Goal: Task Accomplishment & Management: Manage account settings

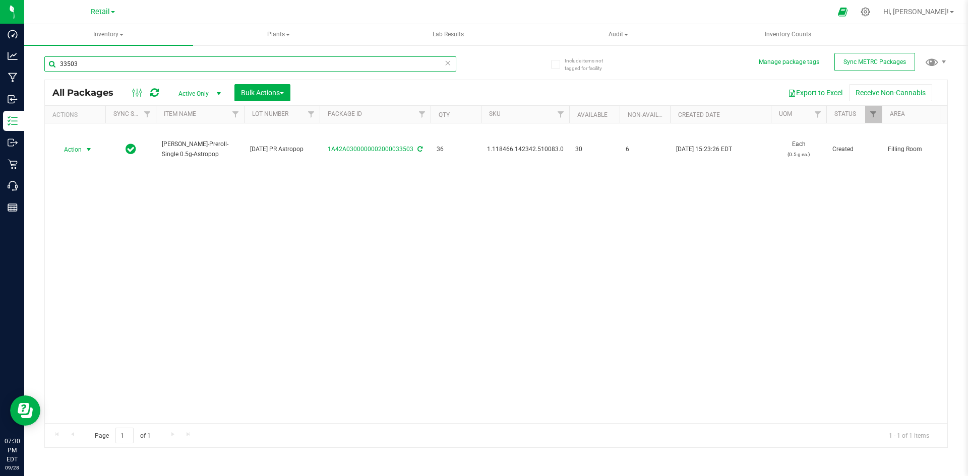
drag, startPoint x: 0, startPoint y: 0, endPoint x: 123, endPoint y: 58, distance: 135.6
click at [123, 58] on input "33503" at bounding box center [250, 63] width 412 height 15
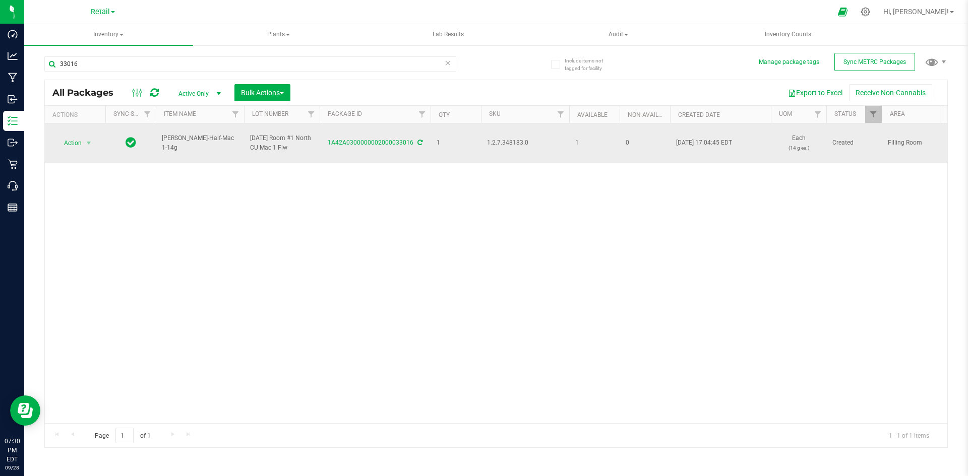
click at [497, 144] on span "1.2.7.348183.0" at bounding box center [525, 143] width 76 height 10
copy span "1.2.7.348183.0"
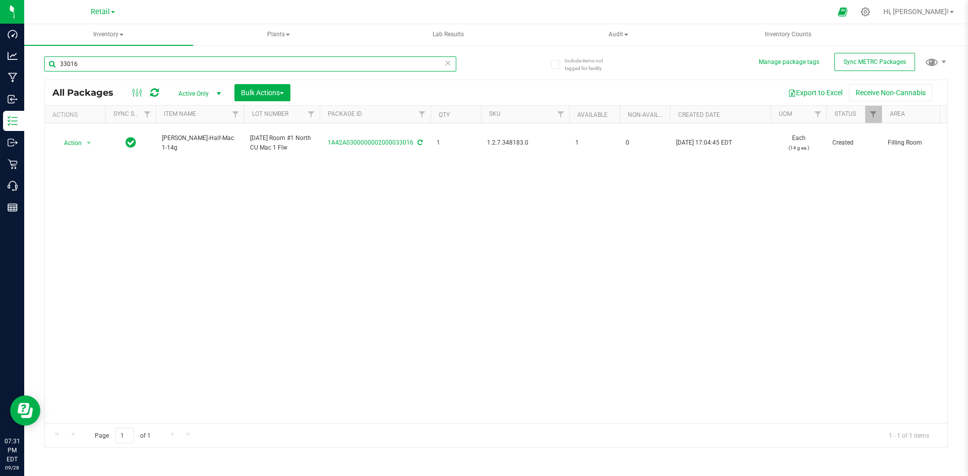
click at [288, 71] on input "33016" at bounding box center [250, 63] width 412 height 15
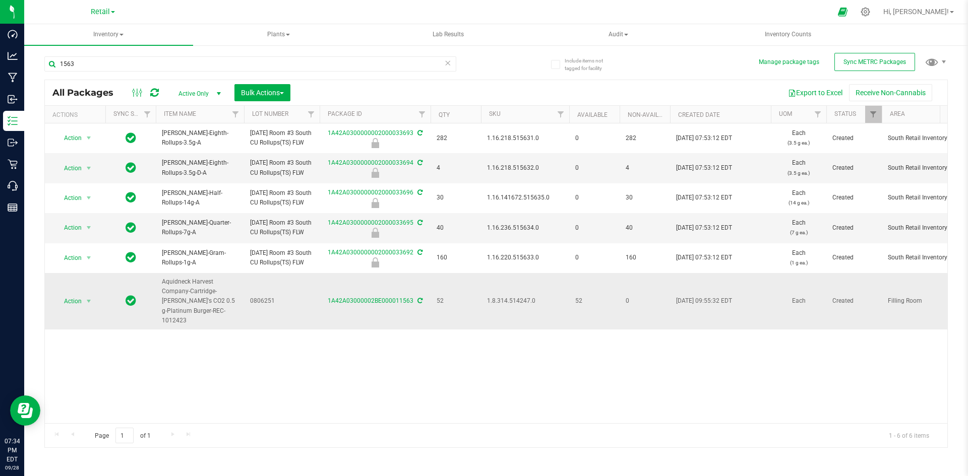
click at [508, 306] on span "1.8.314.514247.0" at bounding box center [525, 301] width 76 height 10
copy span "1.8.314.514247.0"
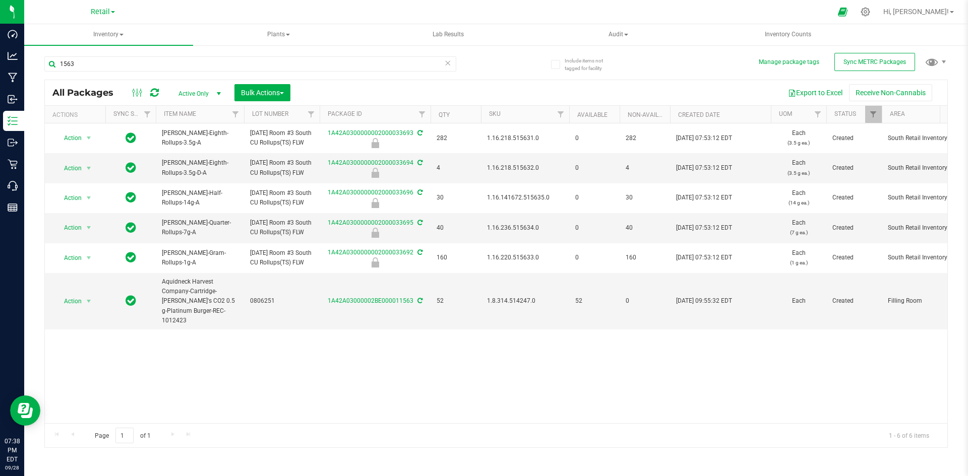
click at [692, 389] on div "Action Action Edit attributes Global inventory Locate package Package audit log…" at bounding box center [496, 274] width 903 height 300
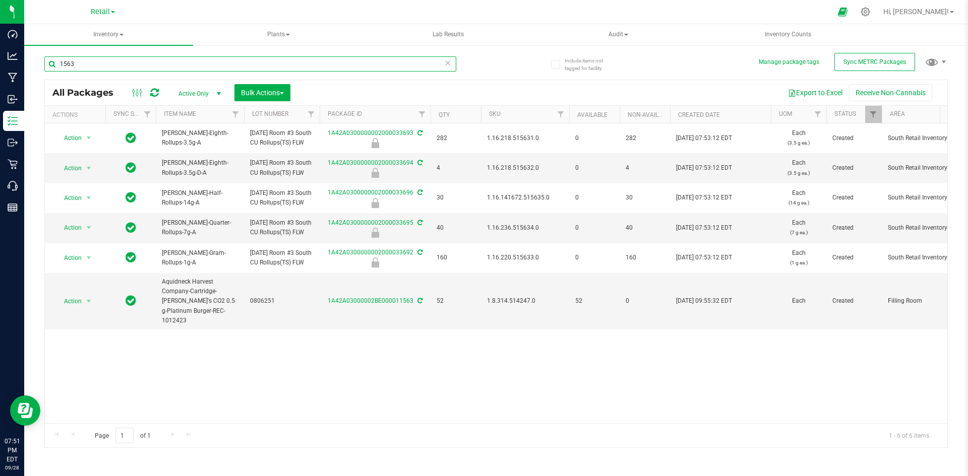
click at [157, 58] on input "1563" at bounding box center [250, 63] width 412 height 15
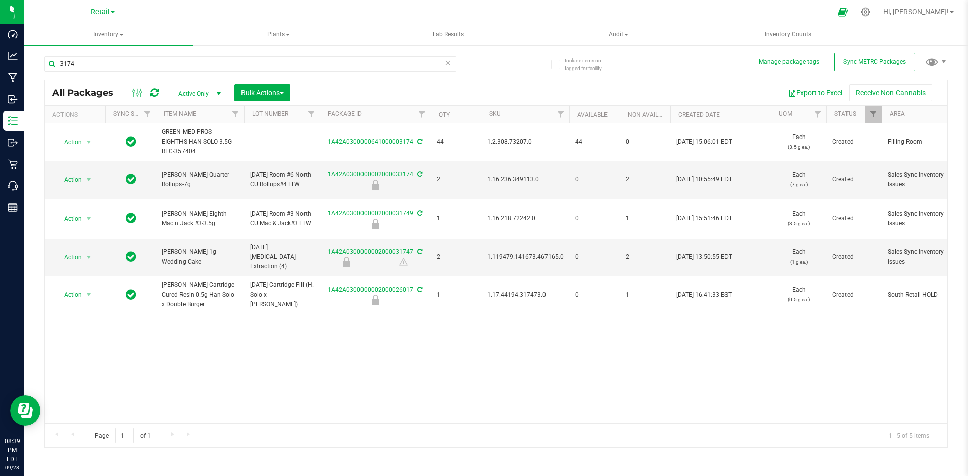
click at [107, 55] on div "3174" at bounding box center [270, 63] width 452 height 32
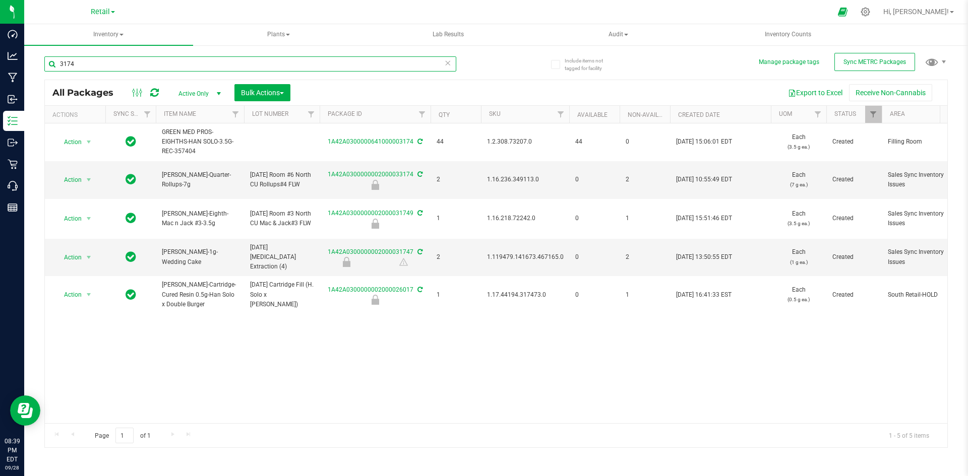
click at [107, 61] on input "3174" at bounding box center [250, 63] width 412 height 15
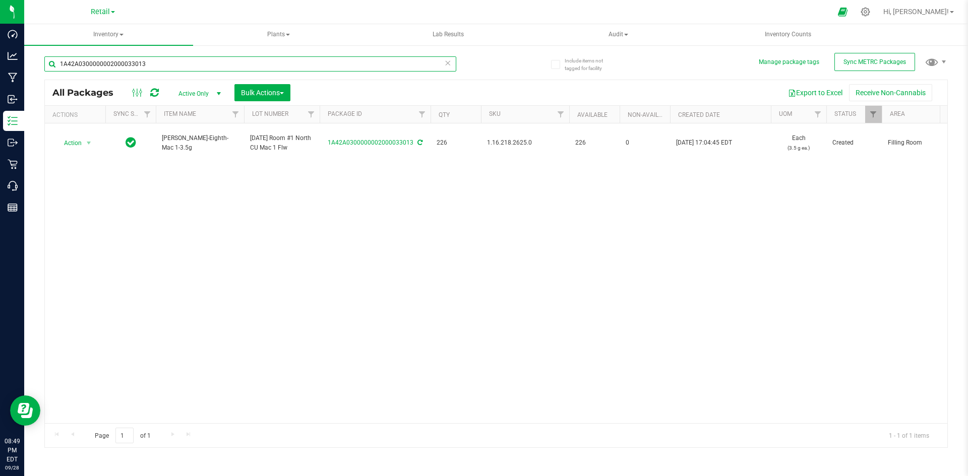
type input "1A42A0300000002000033013"
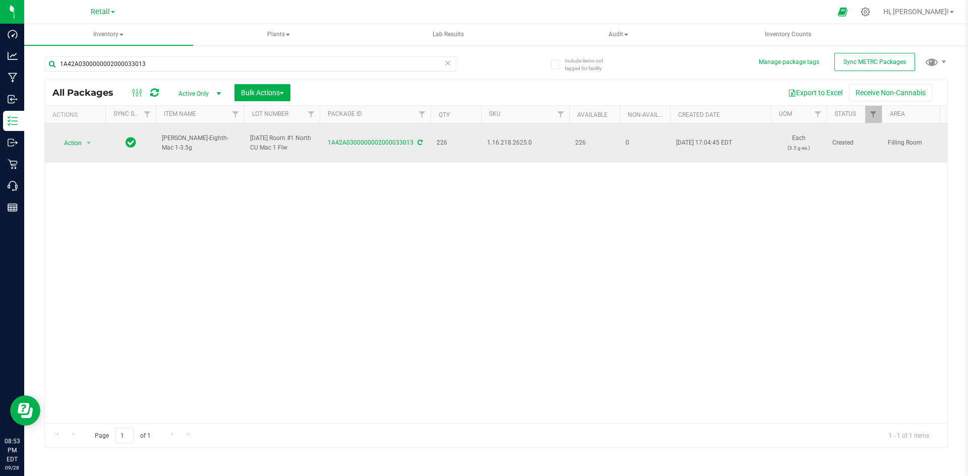
click at [502, 145] on span "1.16.218.2625.0" at bounding box center [525, 143] width 76 height 10
copy span "1.16.218.2625.0"
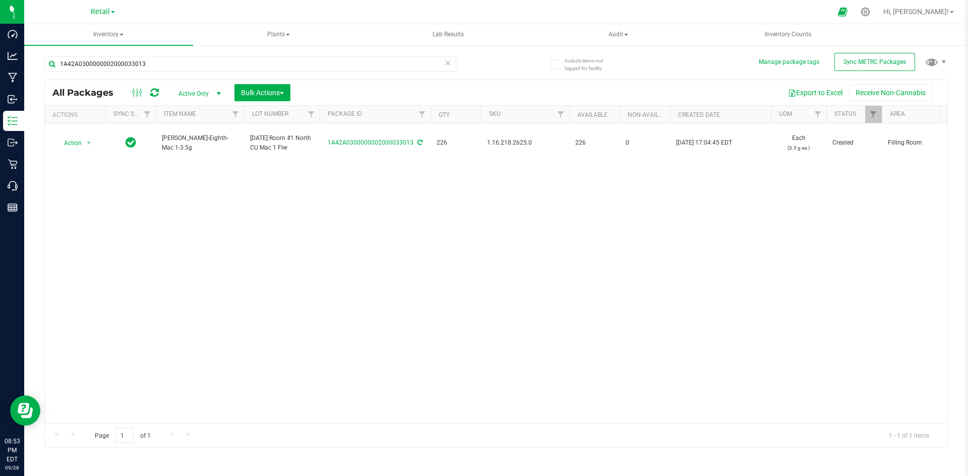
click at [713, 262] on div "Action Action Adjust qty Create package Edit attributes Global inventory Locate…" at bounding box center [496, 274] width 903 height 300
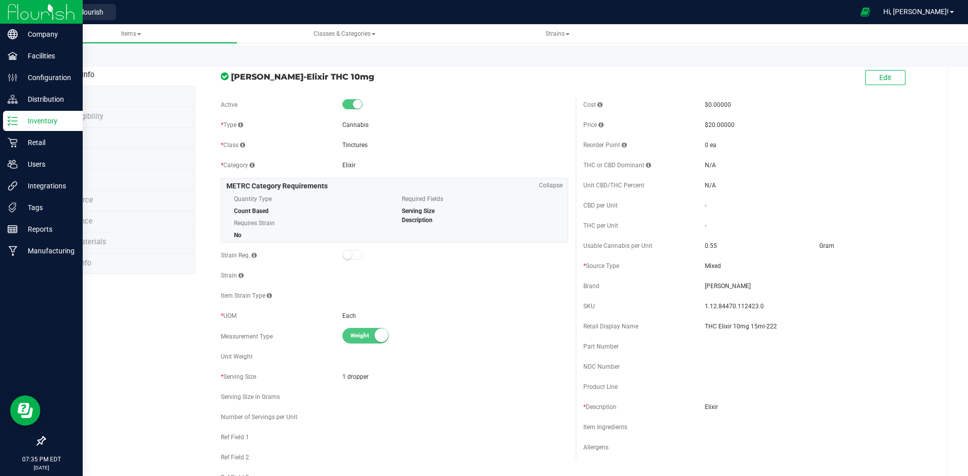
click at [43, 125] on p "Inventory" at bounding box center [48, 121] width 61 height 12
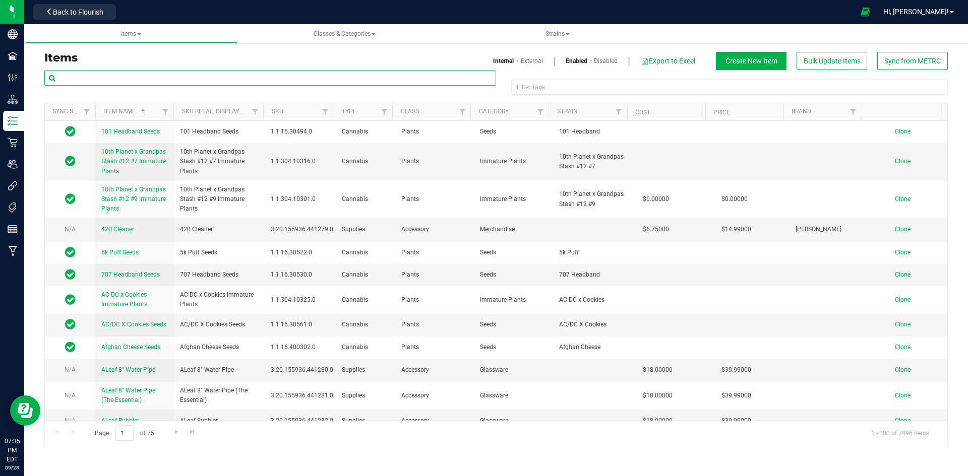
paste input "1.8.314.514247.0"
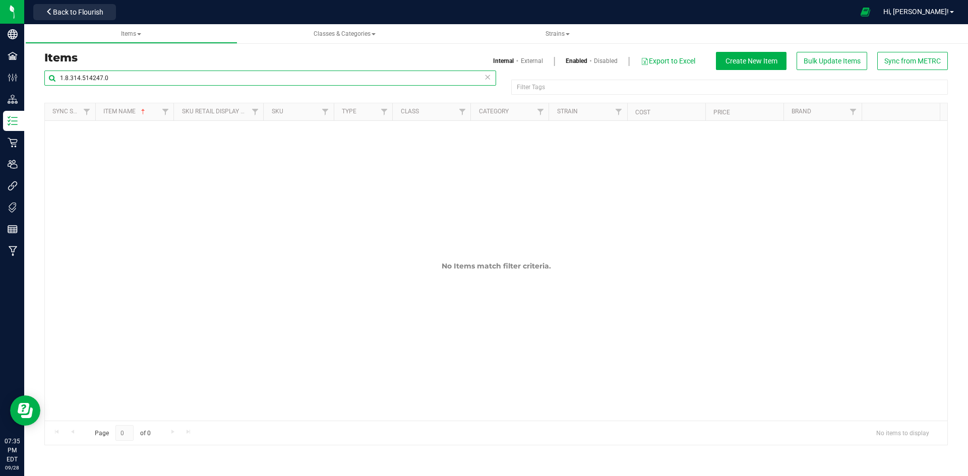
type input "1.8.314.514247.0"
click at [540, 63] on link "External" at bounding box center [532, 60] width 22 height 9
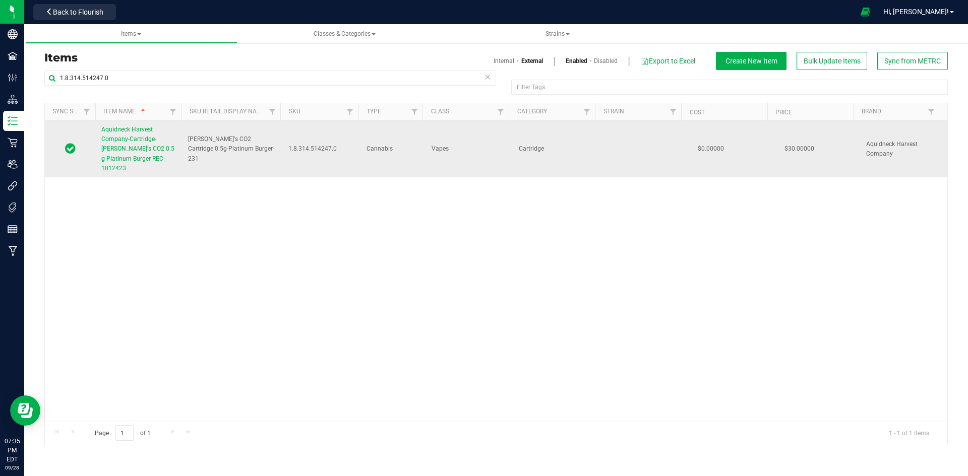
click at [137, 144] on link "Aquidneck Harvest Company-Cartridge-[PERSON_NAME]'s CO2 0.5 g-Platinum Burger-R…" at bounding box center [138, 149] width 75 height 48
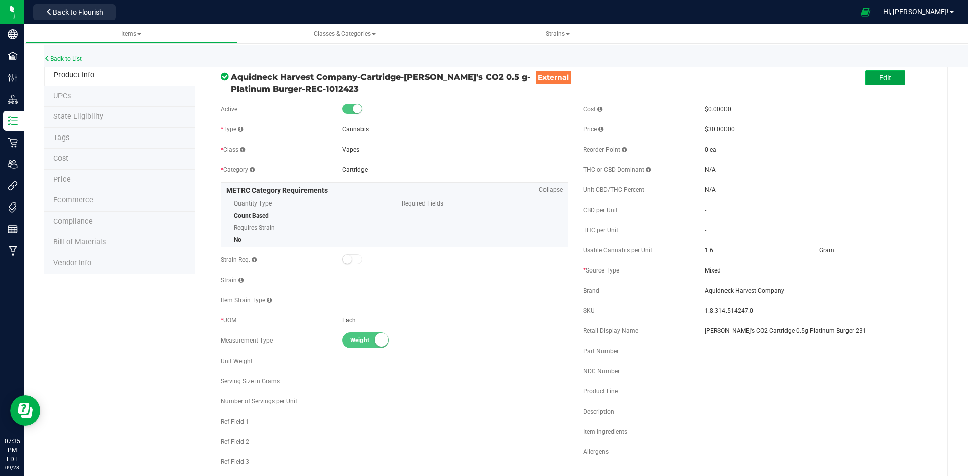
click at [879, 79] on span "Edit" at bounding box center [885, 78] width 12 height 8
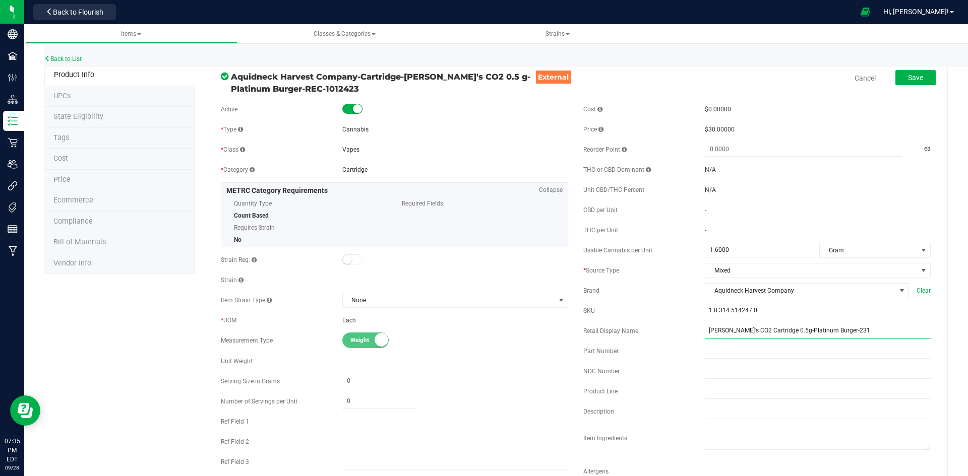
click at [872, 331] on input "[PERSON_NAME]'s CO2 Cartridge 0.5g-Platinum Burger-231" at bounding box center [818, 331] width 226 height 15
type input "Sammy G's CO2 Cartridge 0.5g-Platinum Burger-204"
click at [791, 203] on div "CBD per Unit -" at bounding box center [756, 210] width 347 height 15
click at [906, 82] on button "Save" at bounding box center [916, 77] width 40 height 15
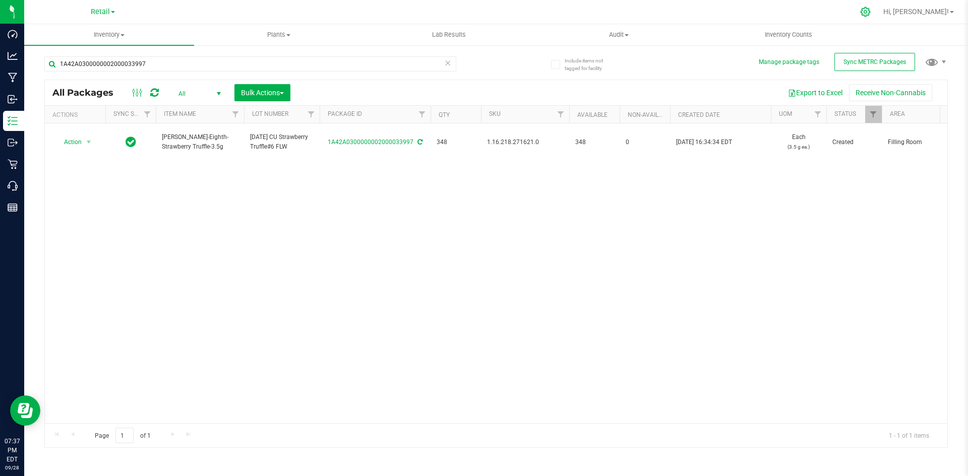
click at [871, 11] on icon at bounding box center [865, 12] width 11 height 11
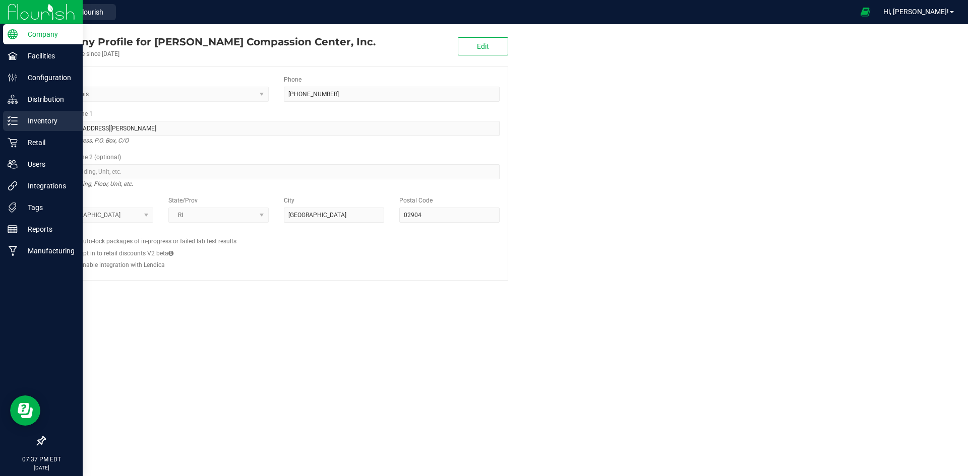
click at [33, 119] on p "Inventory" at bounding box center [48, 121] width 61 height 12
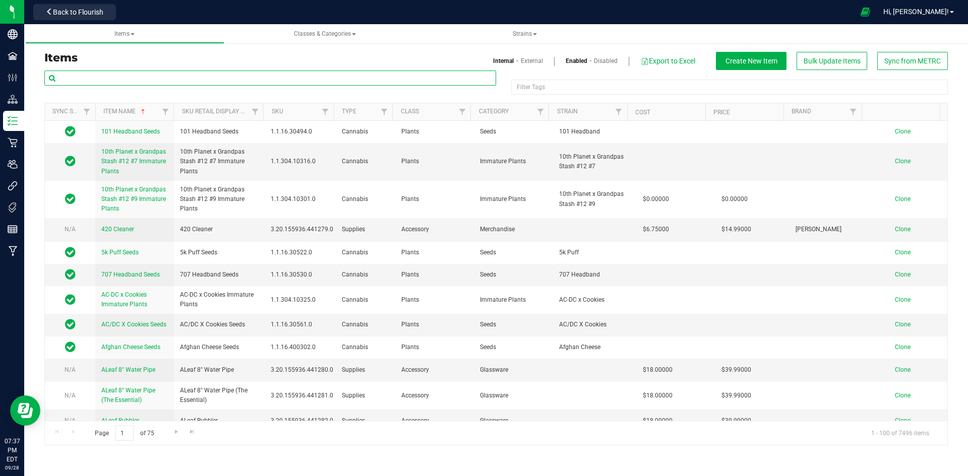
paste input "1.8.314.505201.0"
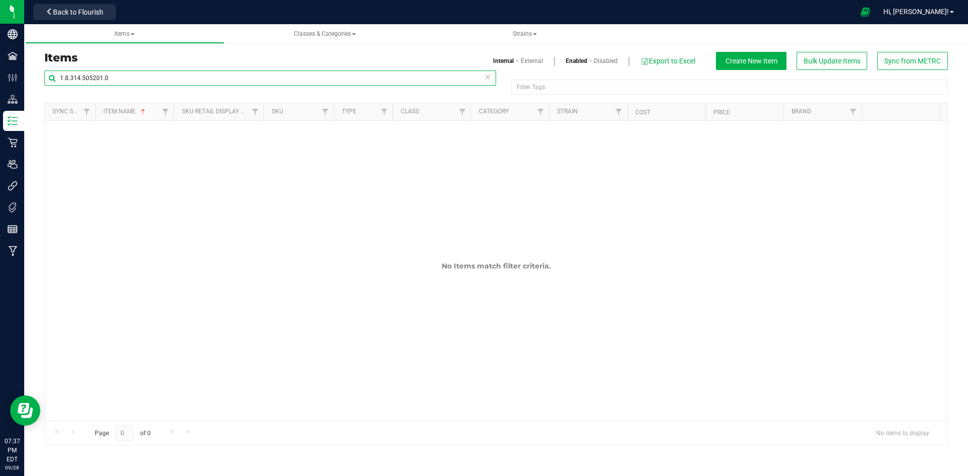
type input "1.8.314.505201.0"
click at [524, 57] on link "External" at bounding box center [532, 60] width 22 height 9
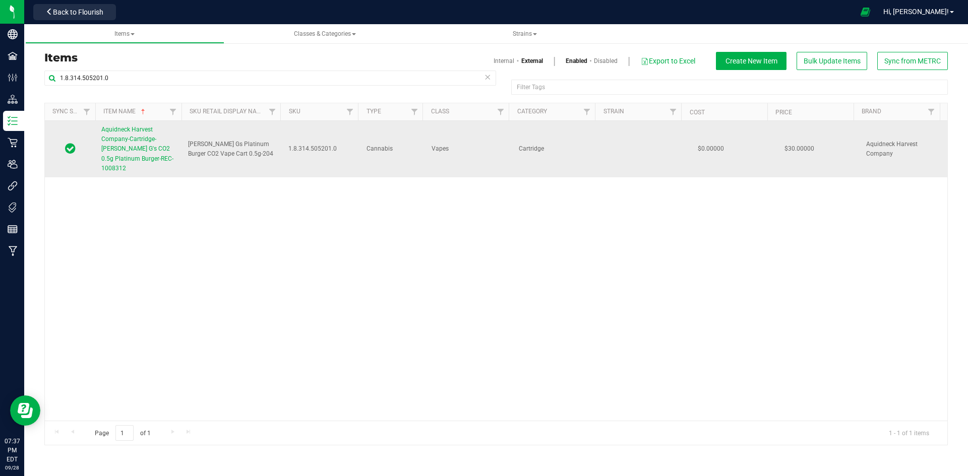
click at [130, 141] on span "Aquidneck Harvest Company-Cartridge-Sammy G's CO2 0.5g Platinum Burger-REC-1008…" at bounding box center [137, 149] width 72 height 46
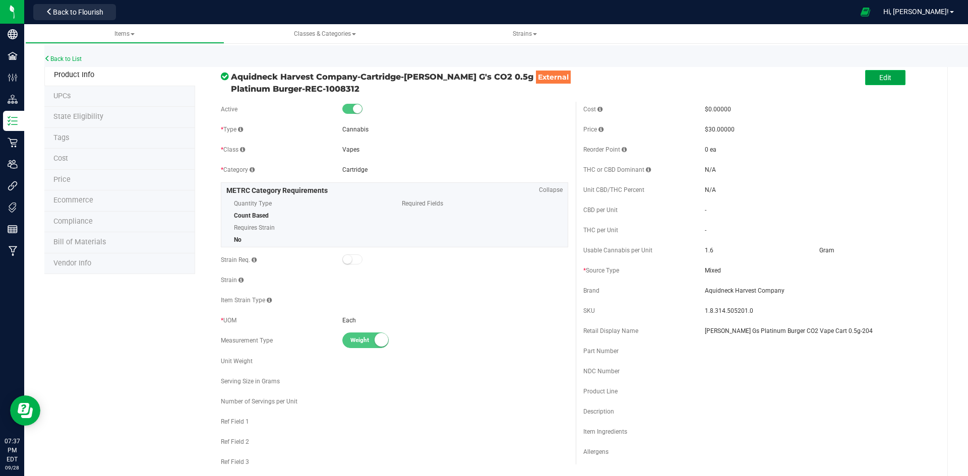
click at [881, 83] on button "Edit" at bounding box center [885, 77] width 40 height 15
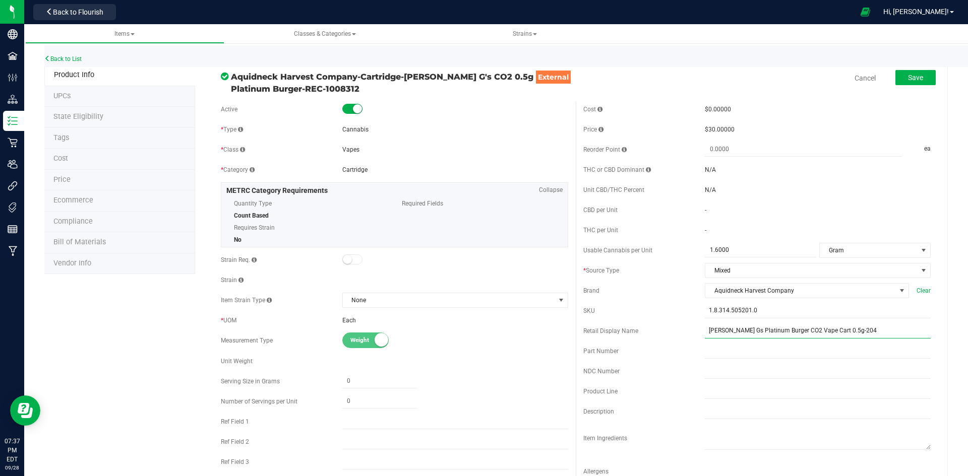
drag, startPoint x: 702, startPoint y: 332, endPoint x: 830, endPoint y: 336, distance: 128.1
click at [830, 336] on input "Sammy Gs Platinum Burger CO2 Vape Cart 0.5g-204" at bounding box center [818, 331] width 226 height 15
paste input "1.8.314.505201.0"
click at [742, 330] on input "1.8.314.505201.0-204" at bounding box center [818, 331] width 226 height 15
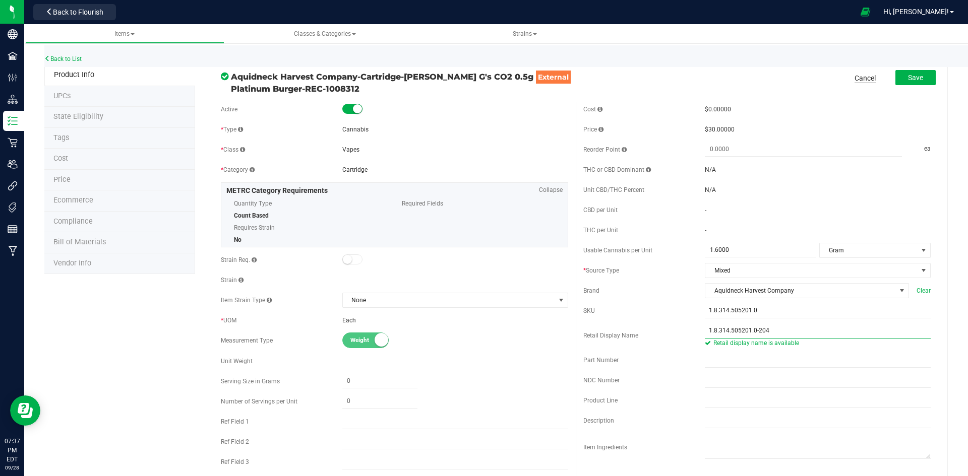
type input "1.8.314.505201.0-204"
click at [860, 81] on link "Cancel" at bounding box center [865, 78] width 21 height 10
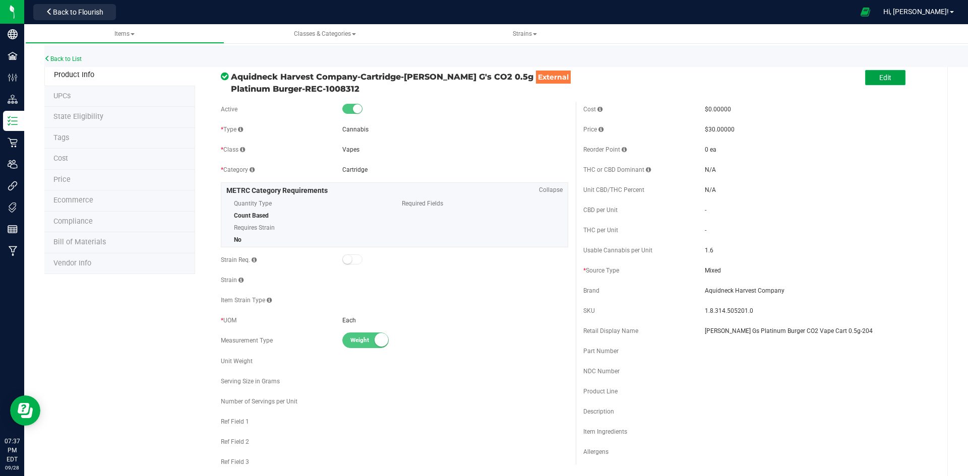
click at [882, 78] on span "Edit" at bounding box center [885, 78] width 12 height 8
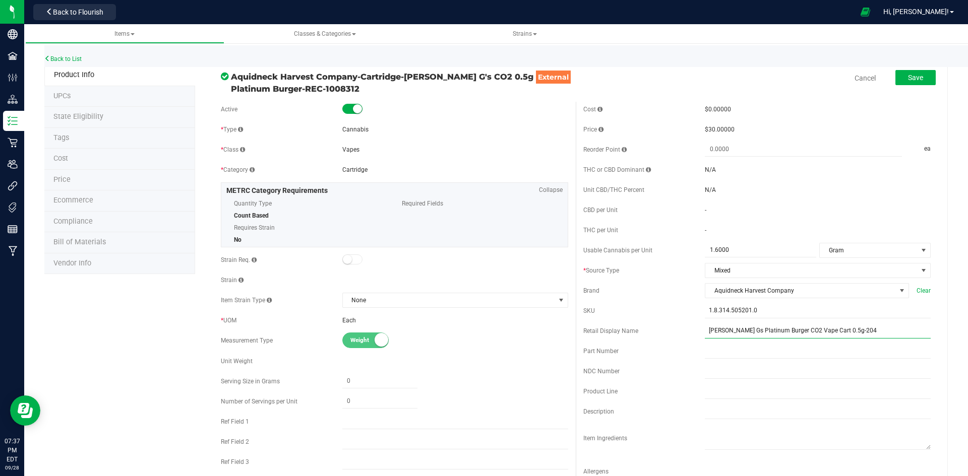
drag, startPoint x: 701, startPoint y: 331, endPoint x: 831, endPoint y: 337, distance: 130.2
click at [831, 337] on input "Sammy Gs Platinum Burger CO2 Vape Cart 0.5g-204" at bounding box center [818, 331] width 226 height 15
paste input "'s CO2 Cartridge"
type input "Sammy G's CO2 Cartridge 0.5g-204"
click at [669, 218] on div "Cost $0.00000 Price $30.00000 Reorder Point ea THC or CBD Dominant" at bounding box center [757, 296] width 363 height 389
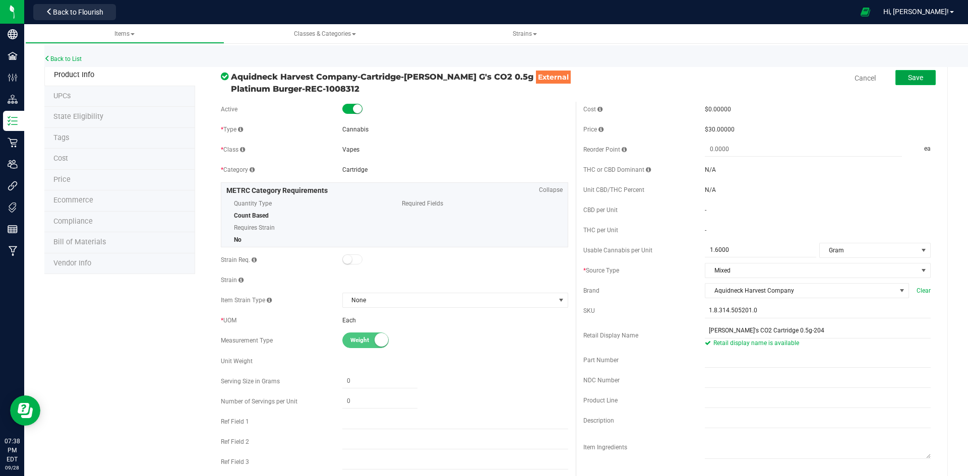
click at [908, 80] on span "Save" at bounding box center [915, 78] width 15 height 8
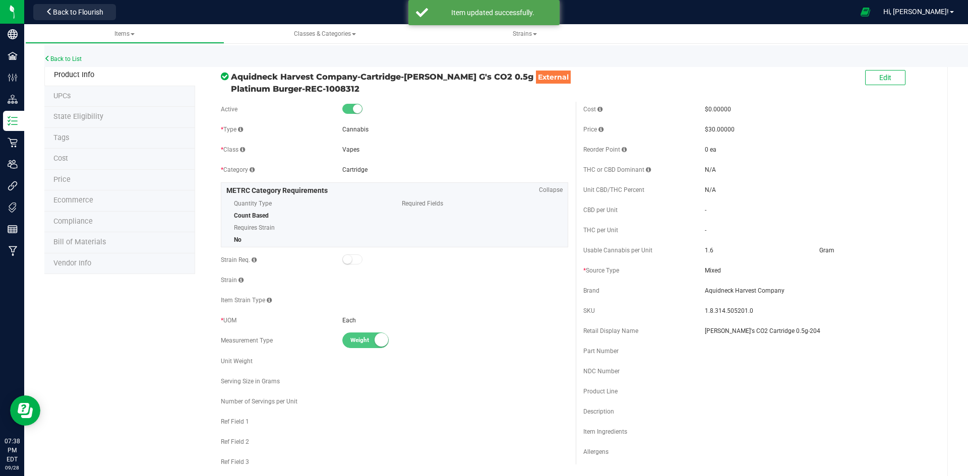
click at [837, 160] on div "Cost $0.00000 Price $30.00000 Reorder Point 0 ea THC or CBD Dominant - - 1.6" at bounding box center [757, 283] width 363 height 363
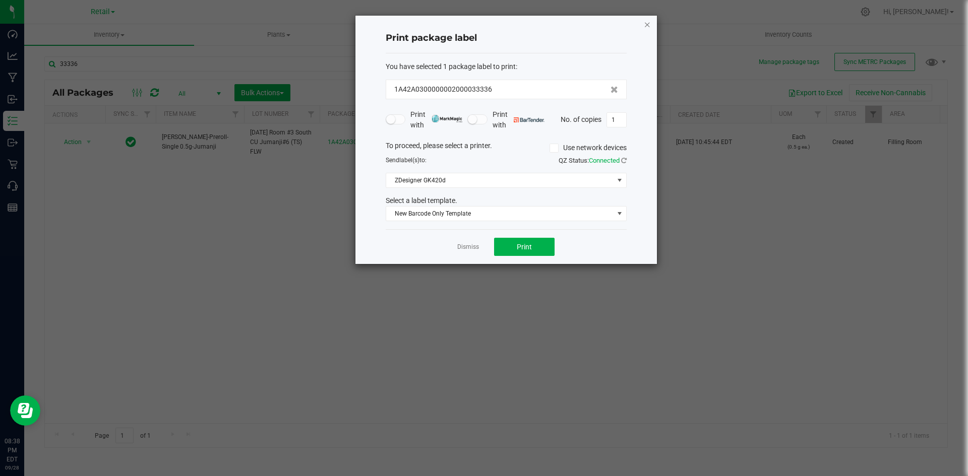
click at [644, 25] on icon "button" at bounding box center [647, 24] width 7 height 12
